Goal: Task Accomplishment & Management: Manage account settings

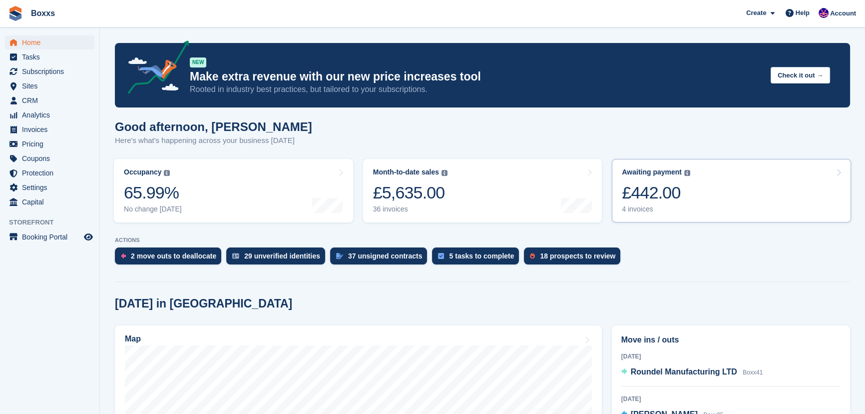
click at [753, 182] on link "Awaiting payment The total outstanding balance on all open invoices. £442.00 4 …" at bounding box center [731, 190] width 239 height 63
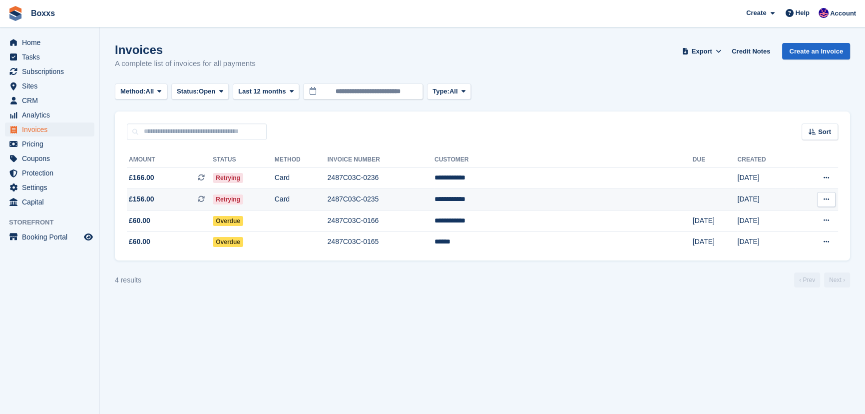
click at [435, 203] on td "2487C03C-0235" at bounding box center [381, 199] width 107 height 21
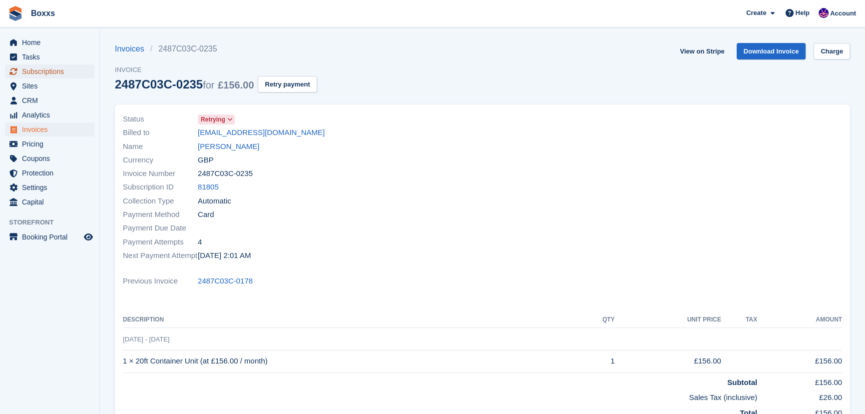
click at [50, 67] on span "Subscriptions" at bounding box center [52, 71] width 60 height 14
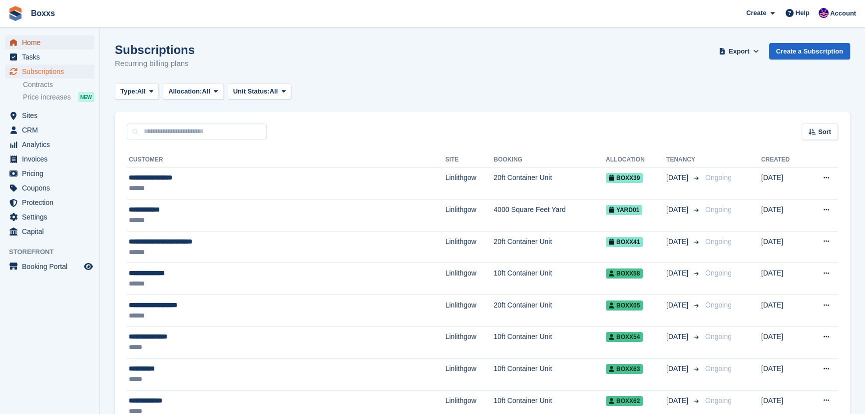
click at [38, 47] on span "Home" at bounding box center [52, 42] width 60 height 14
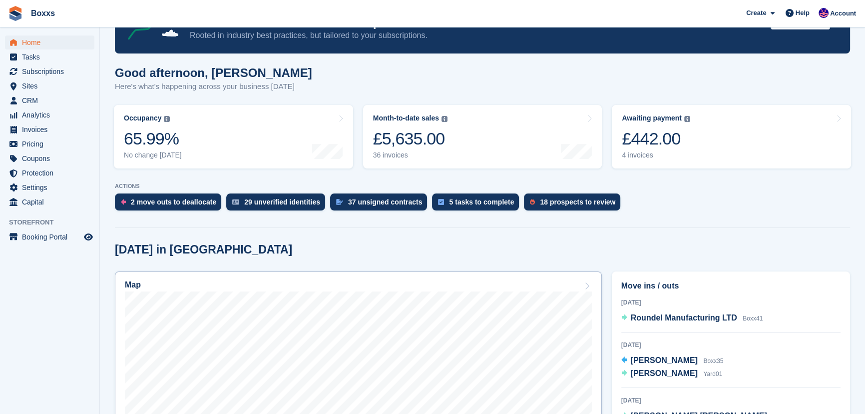
scroll to position [136, 0]
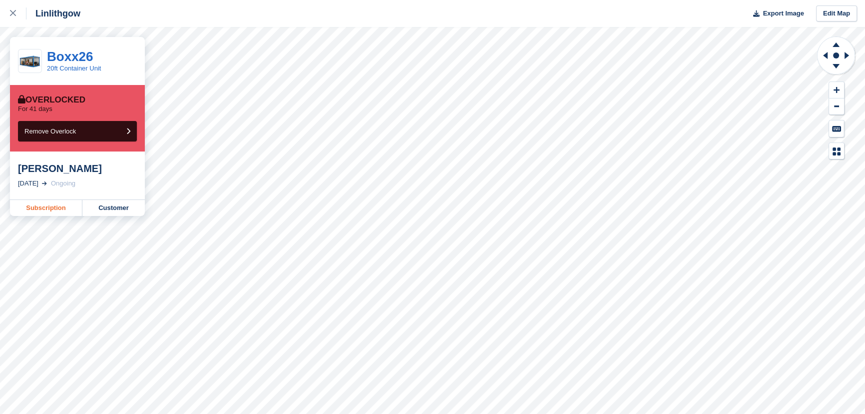
click at [38, 206] on link "Subscription" at bounding box center [46, 208] width 72 height 16
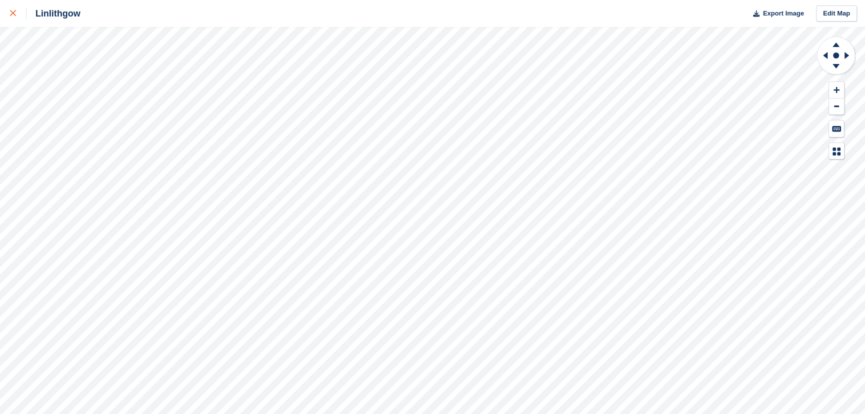
click at [6, 15] on link at bounding box center [13, 13] width 26 height 27
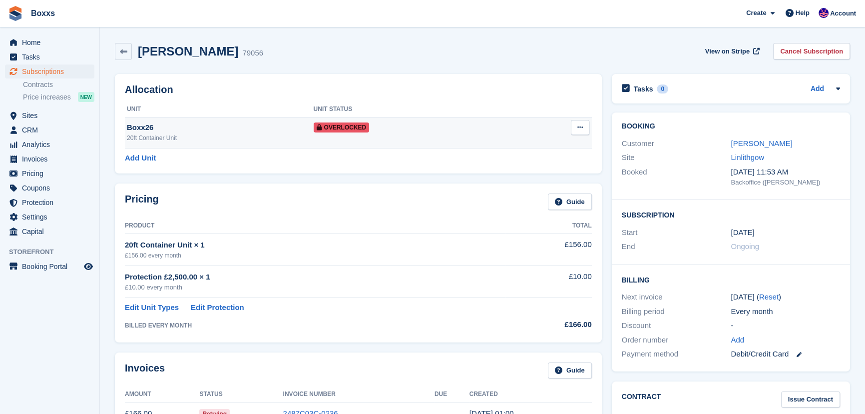
click at [578, 128] on icon at bounding box center [579, 127] width 5 height 6
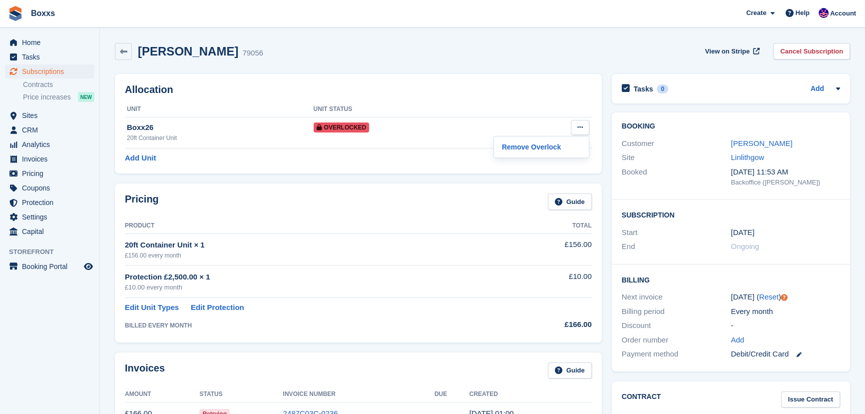
click at [538, 45] on div "Greg van Dyk 79056 View on Stripe Cancel Subscription" at bounding box center [482, 51] width 735 height 17
click at [814, 47] on link "Cancel Subscription" at bounding box center [811, 51] width 77 height 16
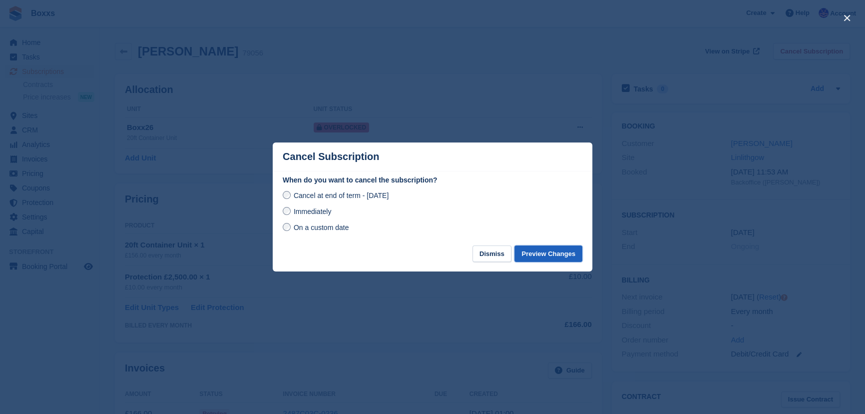
click at [541, 252] on button "Preview Changes" at bounding box center [548, 253] width 68 height 16
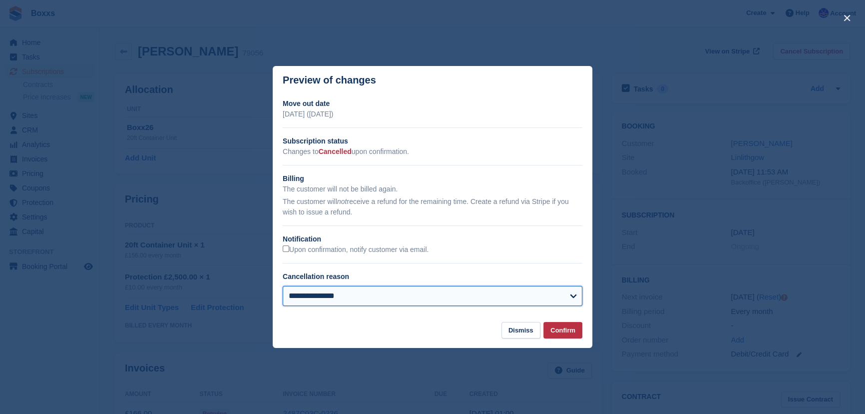
click at [402, 300] on select "**********" at bounding box center [433, 296] width 300 height 20
select select "*****"
click at [283, 287] on select "**********" at bounding box center [433, 296] width 300 height 20
click at [406, 295] on select "**********" at bounding box center [433, 296] width 300 height 20
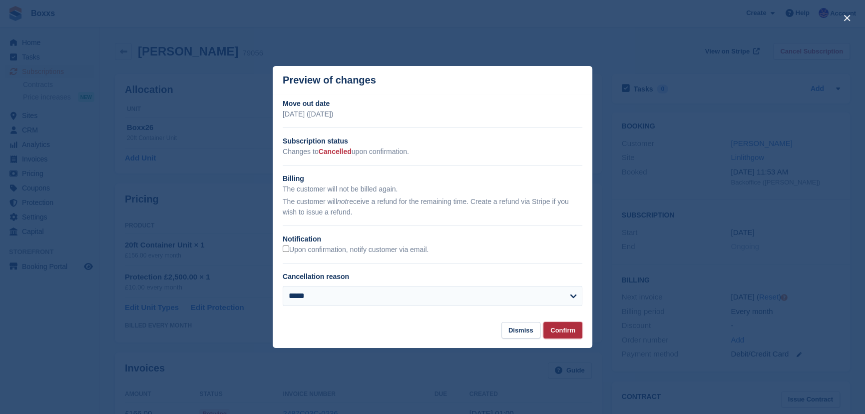
click at [569, 334] on button "Confirm" at bounding box center [562, 330] width 39 height 16
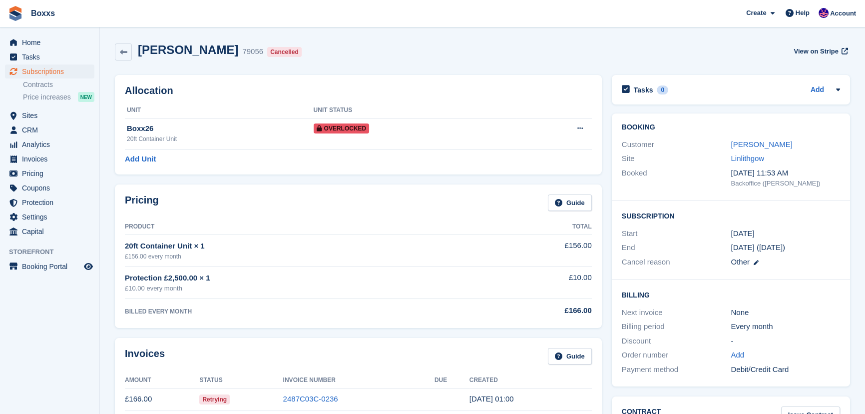
click at [29, 42] on span "Home" at bounding box center [52, 42] width 60 height 14
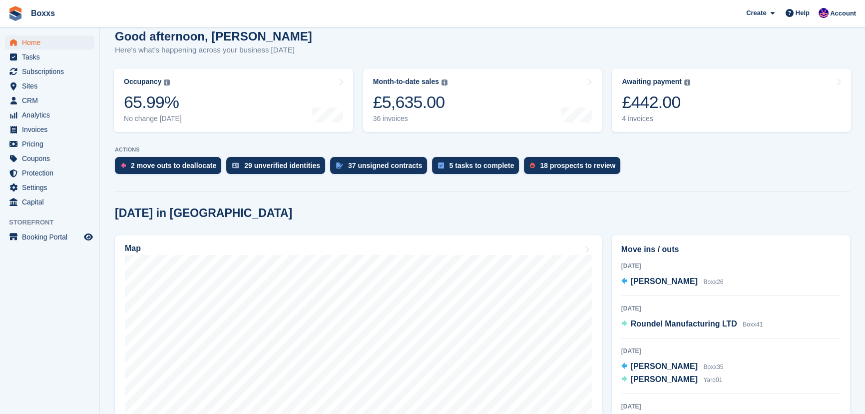
scroll to position [136, 0]
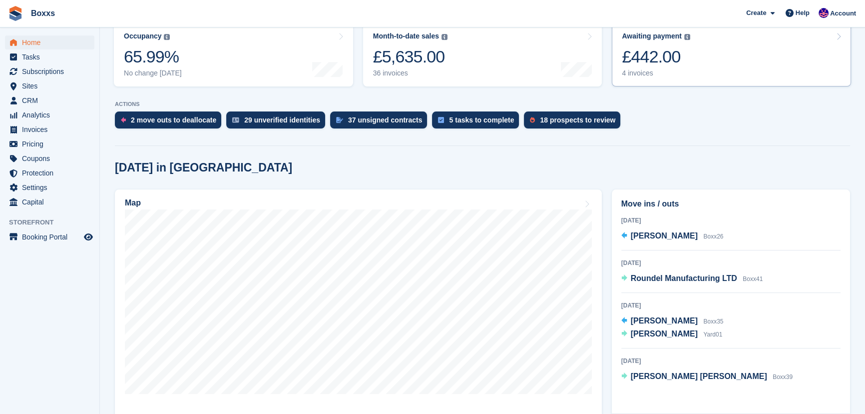
click at [692, 58] on link "Awaiting payment The total outstanding balance on all open invoices. £442.00 4 …" at bounding box center [731, 54] width 239 height 63
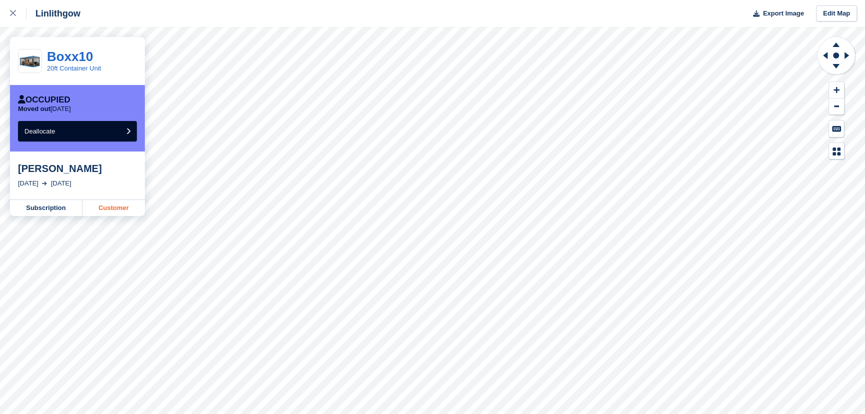
click at [100, 208] on link "Customer" at bounding box center [113, 208] width 62 height 16
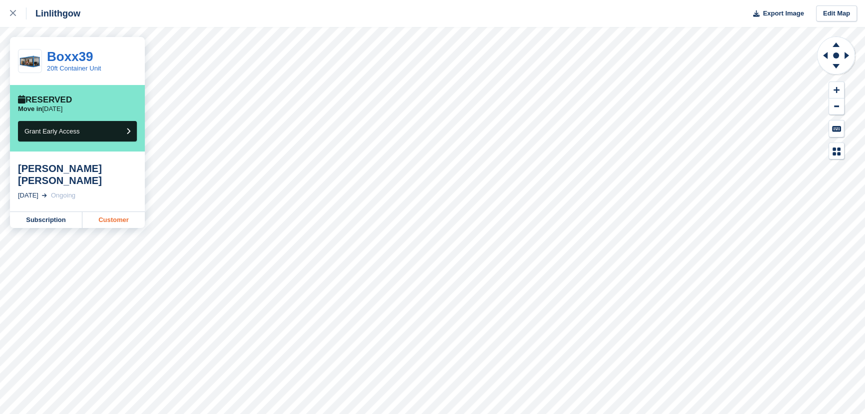
click at [109, 212] on link "Customer" at bounding box center [113, 220] width 62 height 16
click at [20, 9] on div at bounding box center [18, 13] width 16 height 12
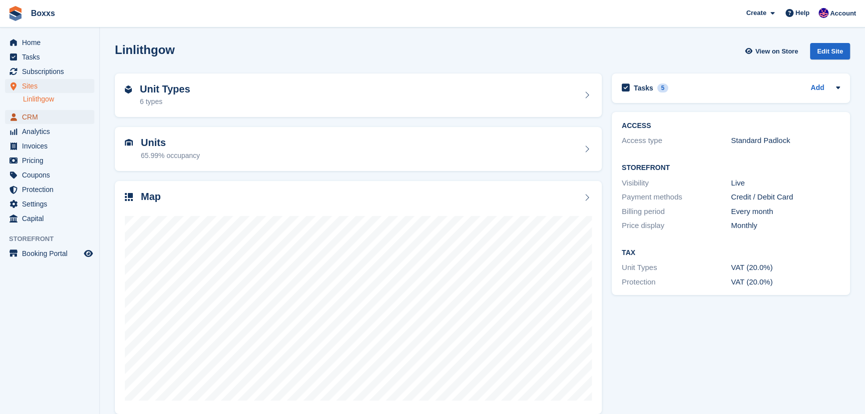
click at [45, 115] on span "CRM" at bounding box center [52, 117] width 60 height 14
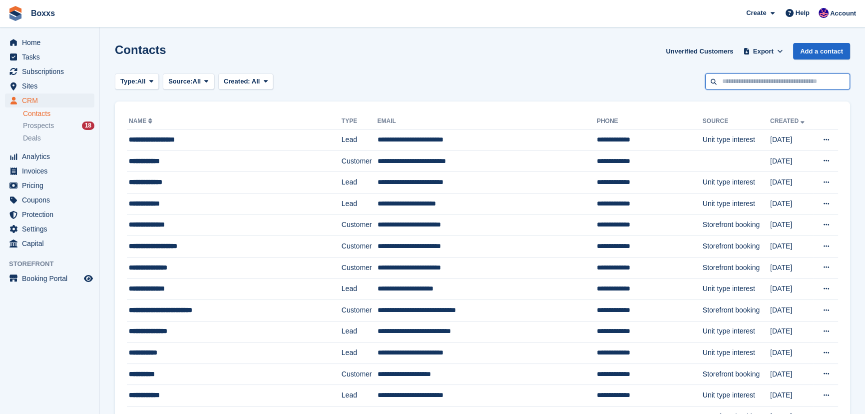
click at [734, 82] on input "text" at bounding box center [777, 81] width 145 height 16
type input "*"
type input "**********"
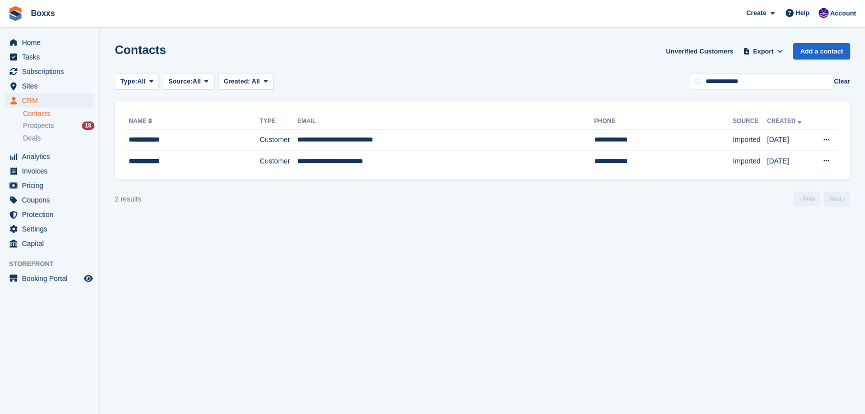
click at [461, 67] on div "Contacts Unverified Customers Export Export Contacts Export a CSV of all Contac…" at bounding box center [482, 57] width 735 height 28
click at [389, 58] on div "Contacts Unverified Customers Export Export Contacts Export a CSV of all Contac…" at bounding box center [482, 57] width 735 height 28
click at [464, 57] on div "Contacts Unverified Customers Export Export Contacts Export a CSV of all Contac…" at bounding box center [482, 57] width 735 height 28
click at [179, 53] on div "Contacts Unverified Customers Export Export Contacts Export a CSV of all Contac…" at bounding box center [482, 57] width 735 height 28
click at [417, 62] on div "Contacts Unverified Customers Export Export Contacts Export a CSV of all Contac…" at bounding box center [482, 57] width 735 height 28
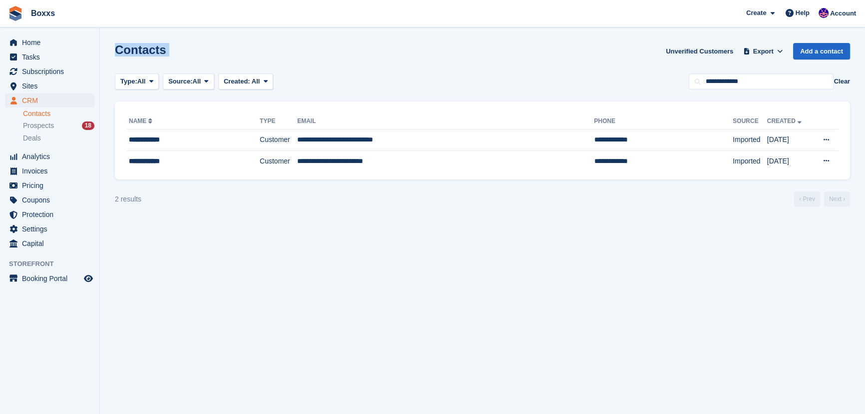
drag, startPoint x: 415, startPoint y: 85, endPoint x: 117, endPoint y: 52, distance: 300.1
click at [117, 52] on section "Contacts Unverified Customers Export Export Contacts Export a CSV of all Contac…" at bounding box center [482, 207] width 765 height 414
click at [105, 48] on section "Contacts Unverified Customers Export Export Contacts Export a CSV of all Contac…" at bounding box center [482, 207] width 765 height 414
click at [44, 43] on span "Home" at bounding box center [52, 42] width 60 height 14
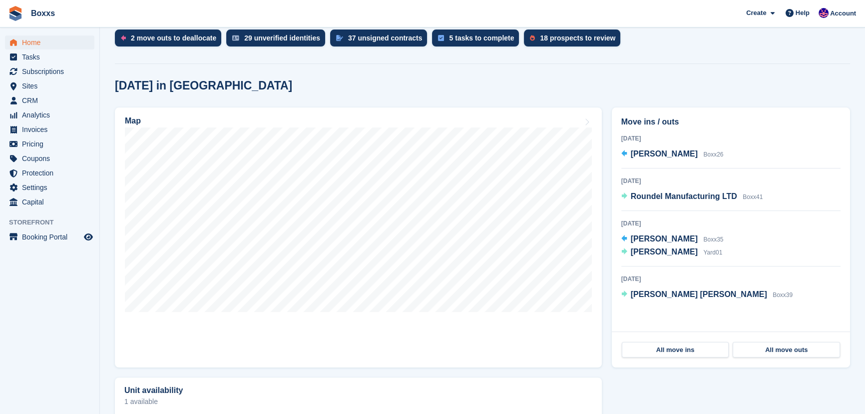
scroll to position [216, 0]
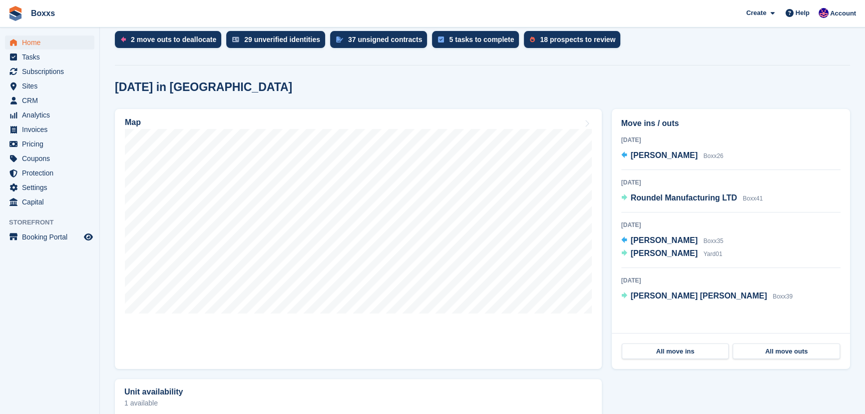
click at [463, 87] on div "Today in Linlithgow" at bounding box center [482, 86] width 735 height 13
click at [464, 84] on div "Today in Linlithgow" at bounding box center [482, 86] width 735 height 13
click at [425, 76] on section "NEW Make extra revenue with our new price increases tool Rooted in industry bes…" at bounding box center [482, 212] width 765 height 857
drag, startPoint x: 249, startPoint y: 90, endPoint x: 114, endPoint y: 88, distance: 134.4
click at [114, 88] on section "NEW Make extra revenue with our new price increases tool Rooted in industry bes…" at bounding box center [482, 212] width 765 height 857
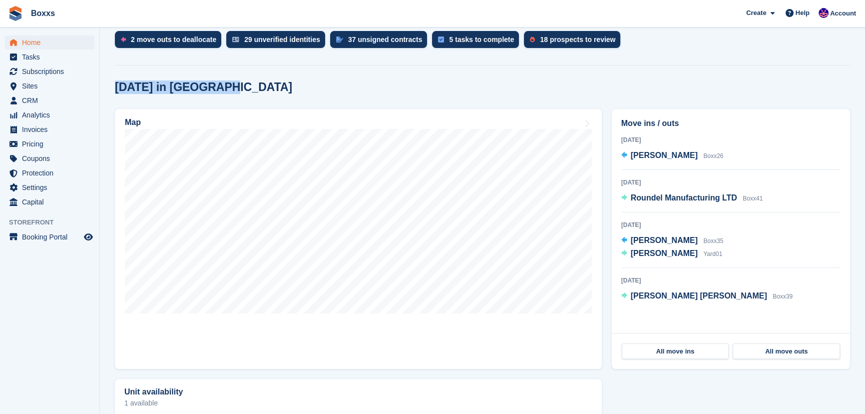
click at [114, 88] on section "NEW Make extra revenue with our new price increases tool Rooted in industry bes…" at bounding box center [482, 212] width 765 height 857
drag, startPoint x: 114, startPoint y: 88, endPoint x: 226, endPoint y: 92, distance: 111.5
click at [223, 93] on section "NEW Make extra revenue with our new price increases tool Rooted in industry bes…" at bounding box center [482, 212] width 765 height 857
click at [227, 92] on div "Today in Linlithgow" at bounding box center [482, 86] width 735 height 13
drag, startPoint x: 228, startPoint y: 89, endPoint x: 113, endPoint y: 86, distance: 114.9
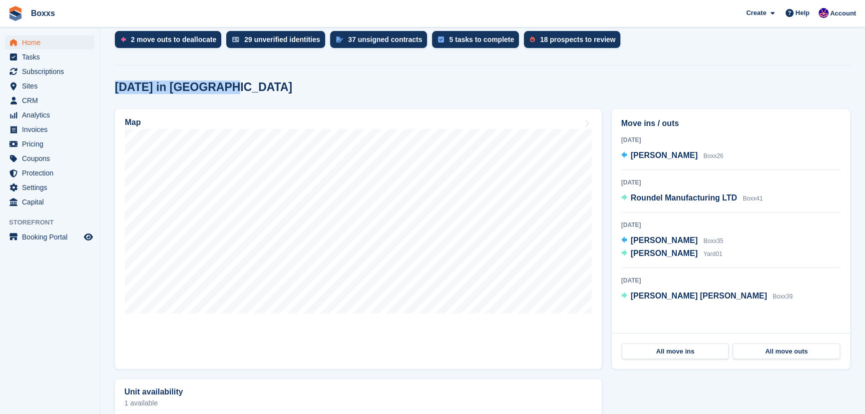
click at [113, 86] on section "NEW Make extra revenue with our new price increases tool Rooted in industry bes…" at bounding box center [482, 212] width 765 height 857
click at [110, 87] on section "NEW Make extra revenue with our new price increases tool Rooted in industry bes…" at bounding box center [482, 212] width 765 height 857
drag, startPoint x: 110, startPoint y: 87, endPoint x: 221, endPoint y: 90, distance: 110.4
click at [221, 90] on section "NEW Make extra revenue with our new price increases tool Rooted in industry bes…" at bounding box center [482, 212] width 765 height 857
click at [221, 90] on div "Today in Linlithgow" at bounding box center [482, 86] width 735 height 13
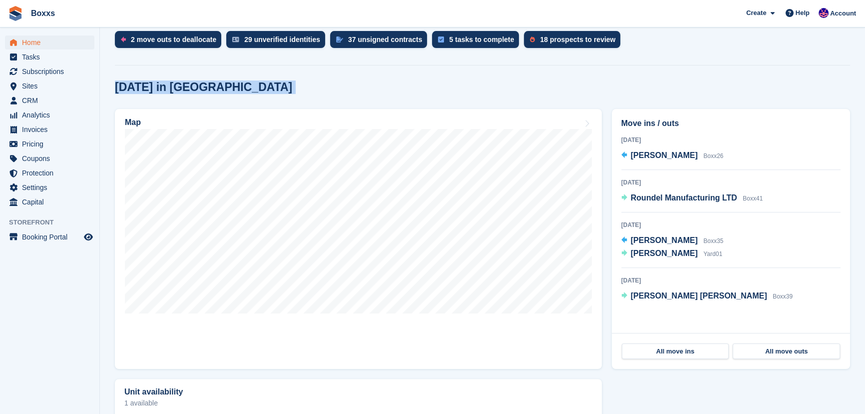
drag, startPoint x: 221, startPoint y: 90, endPoint x: 114, endPoint y: 86, distance: 107.0
click at [115, 86] on div "Today in Linlithgow" at bounding box center [482, 86] width 735 height 13
click at [115, 86] on h2 "[DATE] in [GEOGRAPHIC_DATA]" at bounding box center [203, 86] width 177 height 13
drag, startPoint x: 112, startPoint y: 88, endPoint x: 218, endPoint y: 90, distance: 106.4
click at [218, 90] on section "NEW Make extra revenue with our new price increases tool Rooted in industry bes…" at bounding box center [482, 212] width 765 height 857
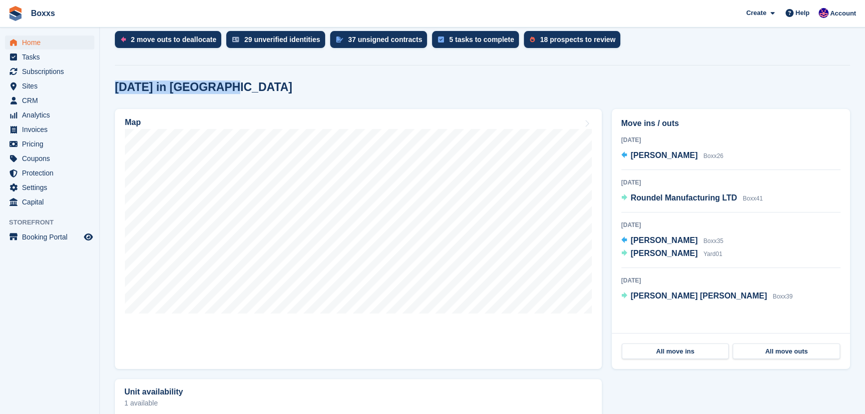
click at [219, 90] on div "Today in Linlithgow" at bounding box center [482, 86] width 735 height 13
drag, startPoint x: 227, startPoint y: 89, endPoint x: 112, endPoint y: 88, distance: 114.9
click at [112, 88] on section "NEW Make extra revenue with our new price increases tool Rooted in industry bes…" at bounding box center [482, 212] width 765 height 857
click at [112, 89] on section "NEW Make extra revenue with our new price increases tool Rooted in industry bes…" at bounding box center [482, 212] width 765 height 857
click at [115, 89] on h2 "Today in Linlithgow" at bounding box center [203, 86] width 177 height 13
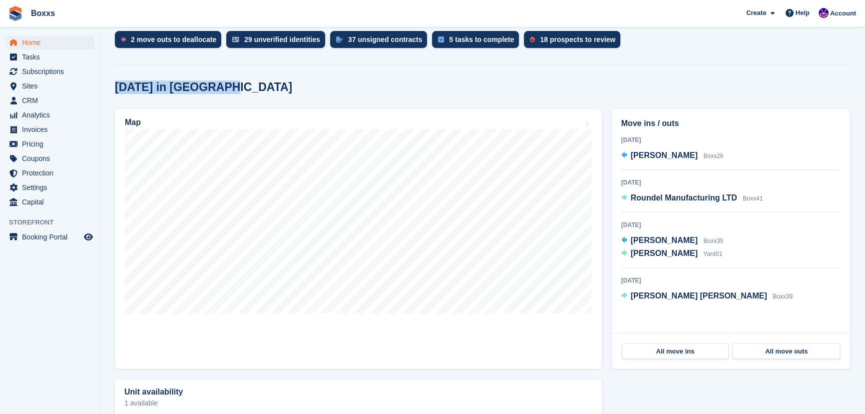
drag, startPoint x: 116, startPoint y: 89, endPoint x: 215, endPoint y: 91, distance: 98.4
click at [215, 91] on h2 "Today in Linlithgow" at bounding box center [203, 86] width 177 height 13
click at [226, 91] on div "Today in Linlithgow" at bounding box center [482, 86] width 735 height 13
drag, startPoint x: 229, startPoint y: 90, endPoint x: 113, endPoint y: 92, distance: 115.9
click at [113, 92] on section "NEW Make extra revenue with our new price increases tool Rooted in industry bes…" at bounding box center [482, 212] width 765 height 857
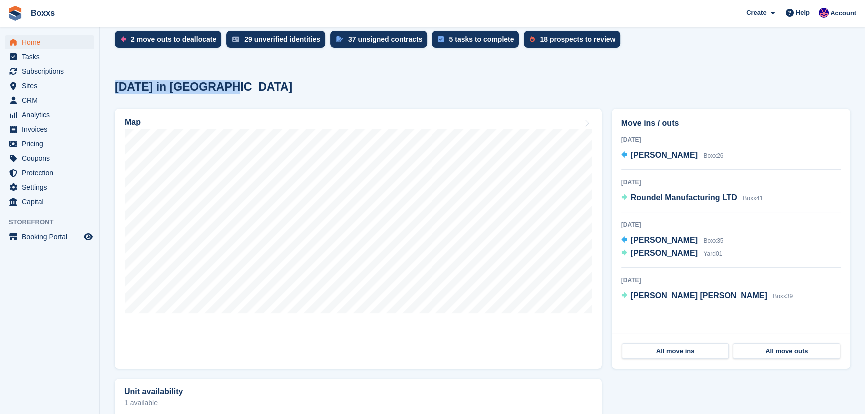
click at [113, 92] on section "NEW Make extra revenue with our new price increases tool Rooted in industry bes…" at bounding box center [482, 212] width 765 height 857
drag, startPoint x: 112, startPoint y: 89, endPoint x: 220, endPoint y: 88, distance: 107.4
click at [220, 88] on section "NEW Make extra revenue with our new price increases tool Rooted in industry bes…" at bounding box center [482, 212] width 765 height 857
click at [285, 81] on div "Today in Linlithgow" at bounding box center [482, 86] width 735 height 13
drag, startPoint x: 251, startPoint y: 90, endPoint x: 108, endPoint y: 85, distance: 142.9
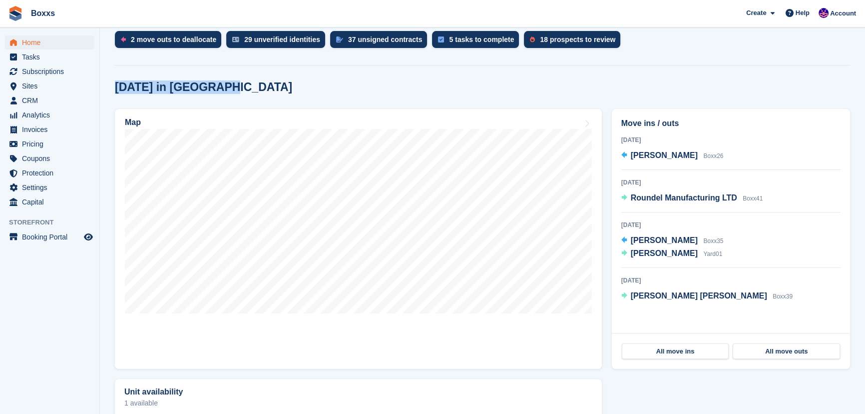
click at [108, 85] on section "NEW Make extra revenue with our new price increases tool Rooted in industry bes…" at bounding box center [482, 212] width 765 height 857
drag, startPoint x: 108, startPoint y: 85, endPoint x: 221, endPoint y: 90, distance: 112.5
click at [221, 90] on section "NEW Make extra revenue with our new price increases tool Rooted in industry bes…" at bounding box center [482, 212] width 765 height 857
click at [226, 89] on div "Today in Linlithgow" at bounding box center [482, 86] width 735 height 13
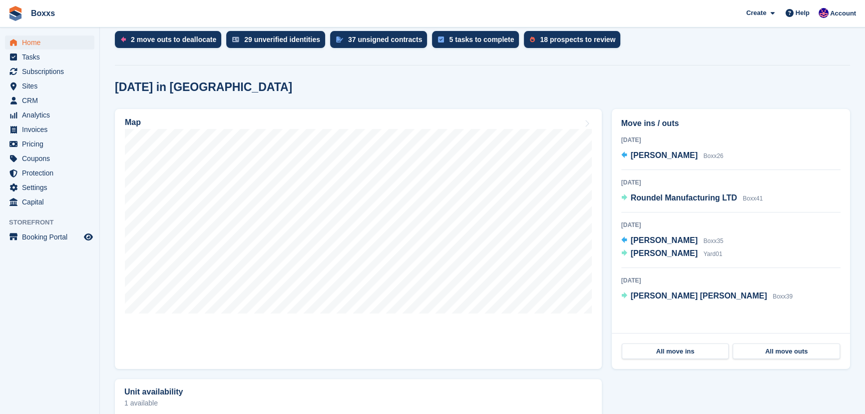
click at [384, 86] on div "Today in Linlithgow" at bounding box center [482, 86] width 735 height 13
click at [757, 49] on div "2 move outs to deallocate 29 unverified identities 37 unsigned contracts 5 task…" at bounding box center [482, 42] width 735 height 22
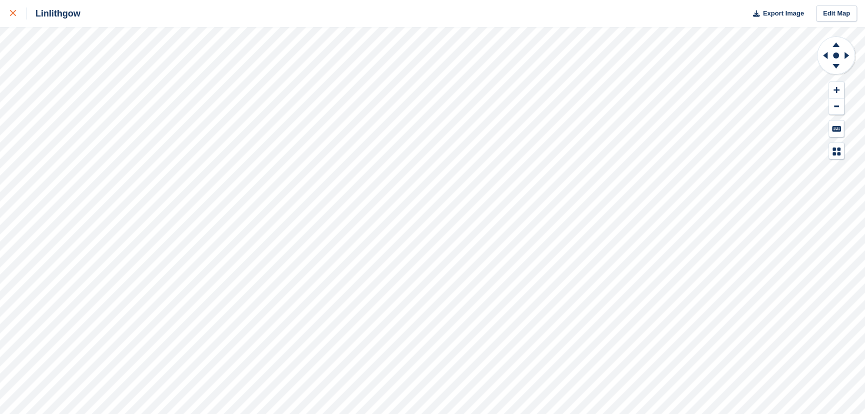
click at [9, 10] on link at bounding box center [13, 13] width 26 height 27
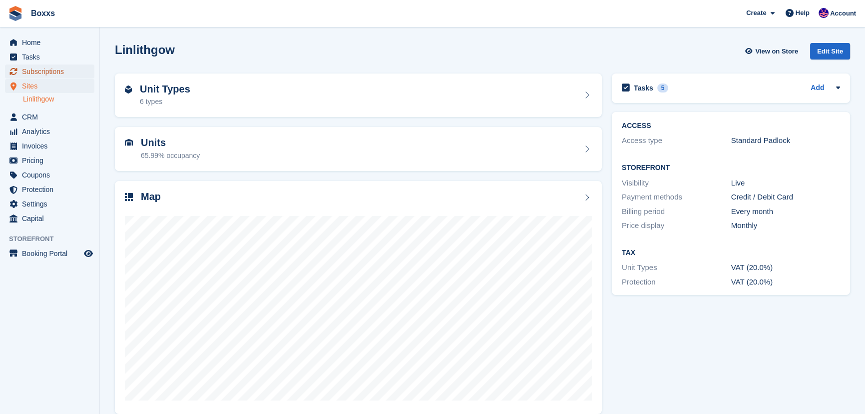
click at [49, 70] on span "Subscriptions" at bounding box center [52, 71] width 60 height 14
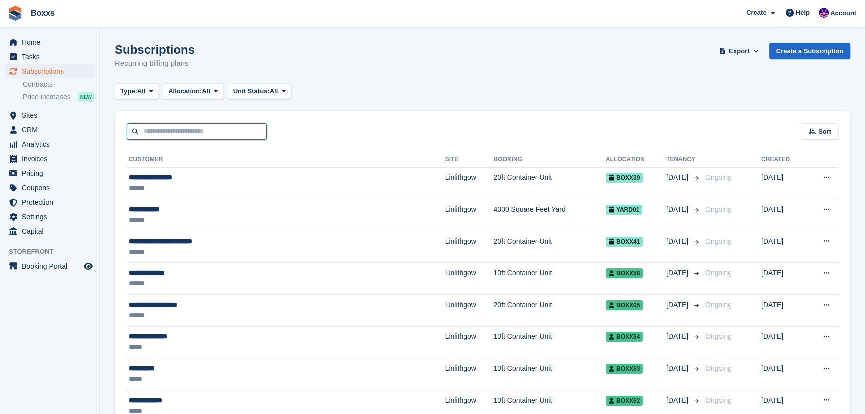
click at [193, 131] on input "text" at bounding box center [197, 131] width 140 height 16
type input "******"
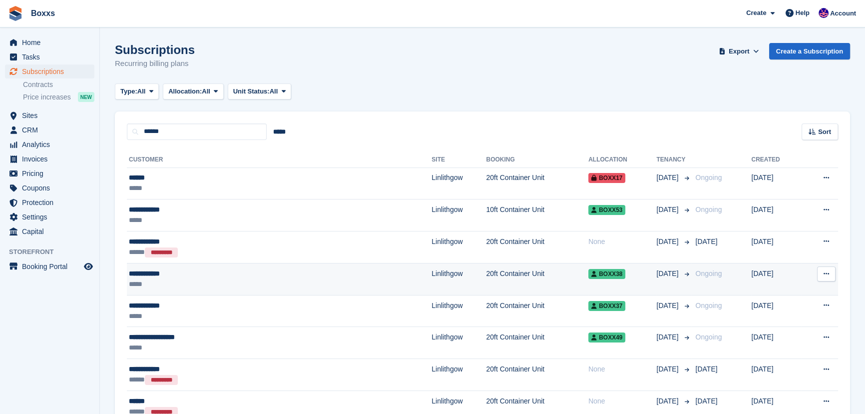
click at [486, 276] on td "20ft Container Unit" at bounding box center [537, 279] width 102 height 32
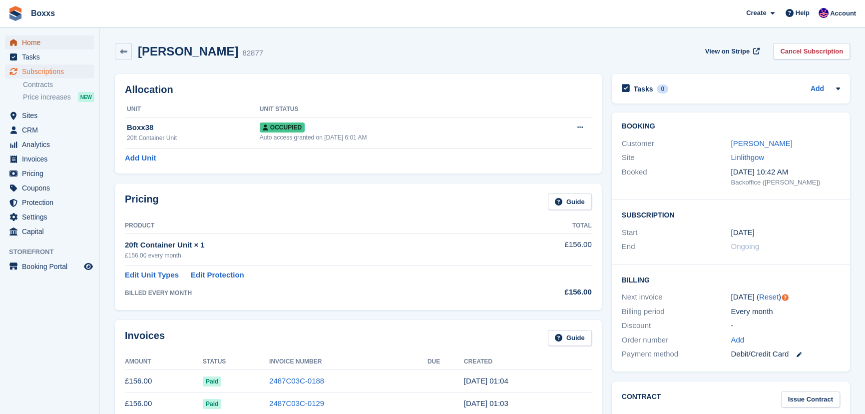
click at [46, 43] on span "Home" at bounding box center [52, 42] width 60 height 14
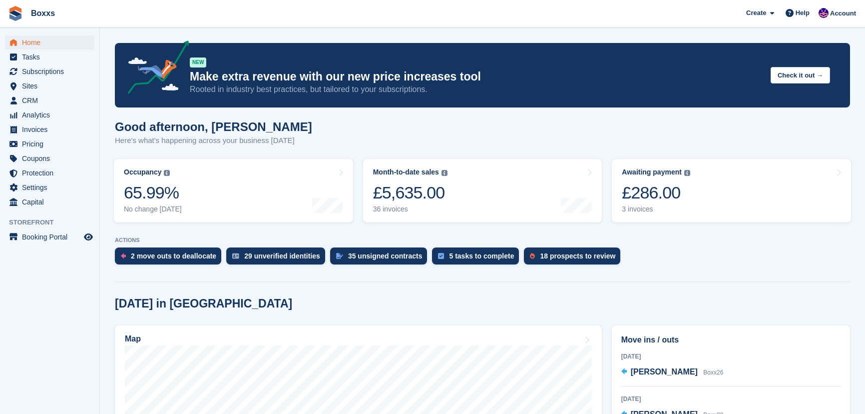
scroll to position [227, 0]
